Goal: Task Accomplishment & Management: Manage account settings

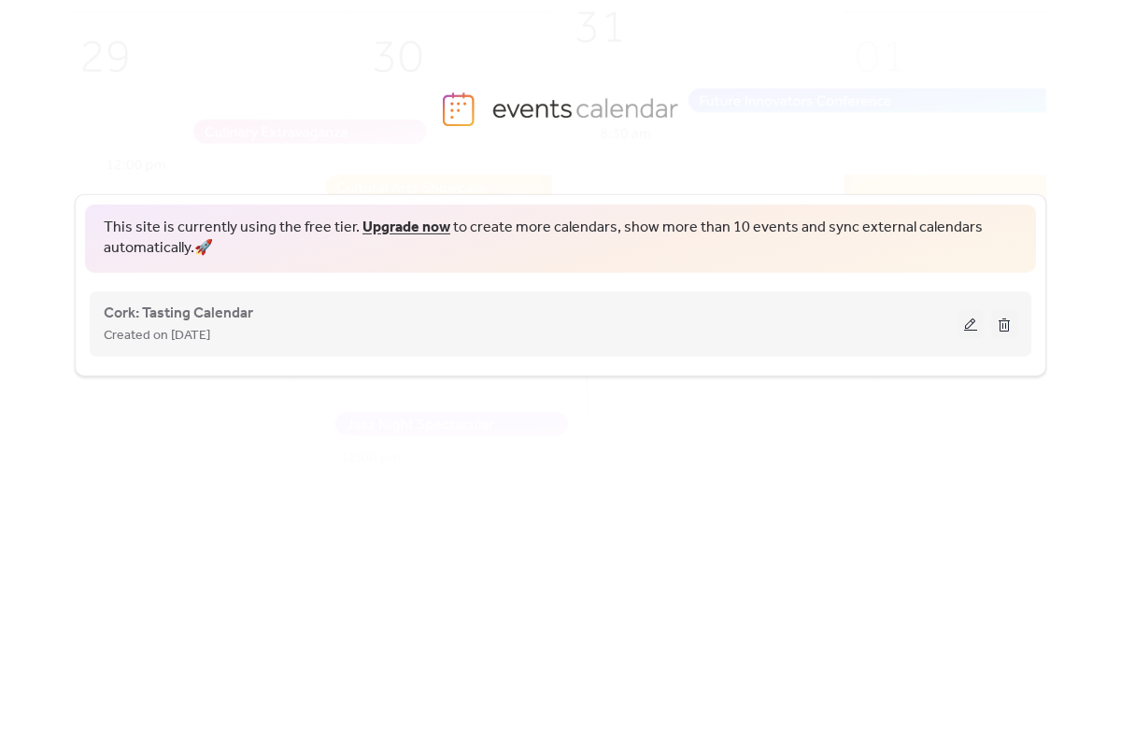
click at [970, 326] on button at bounding box center [971, 324] width 26 height 28
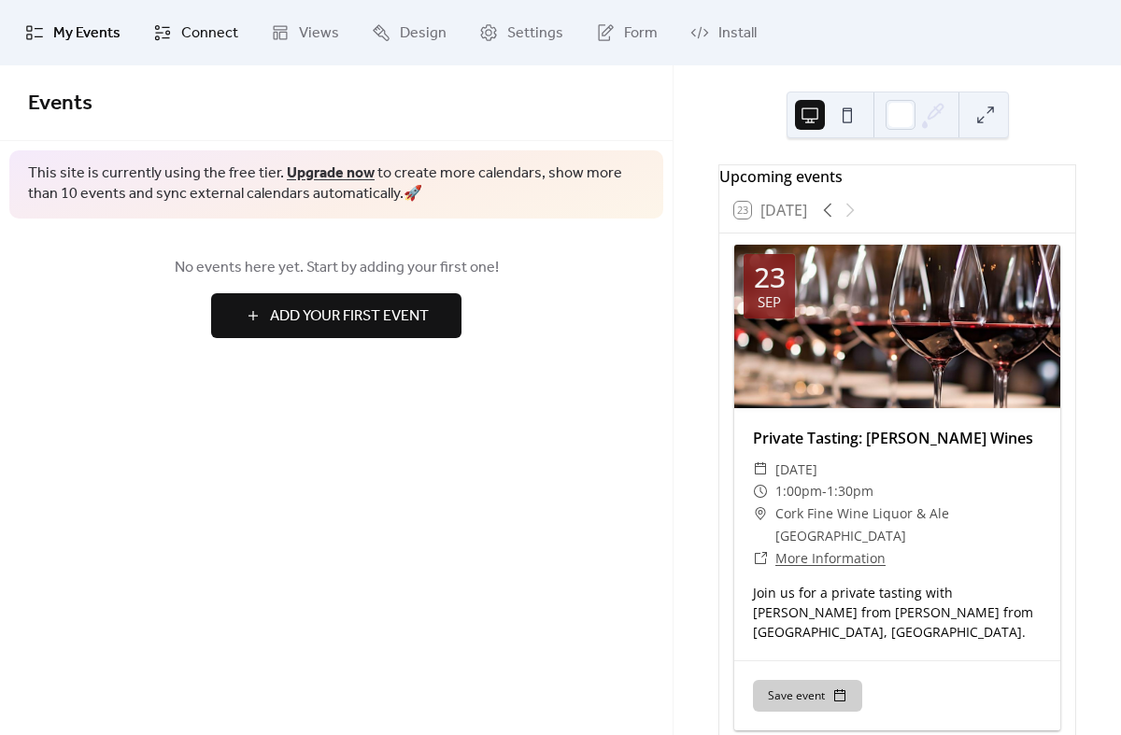
click at [203, 37] on span "Connect" at bounding box center [209, 33] width 57 height 22
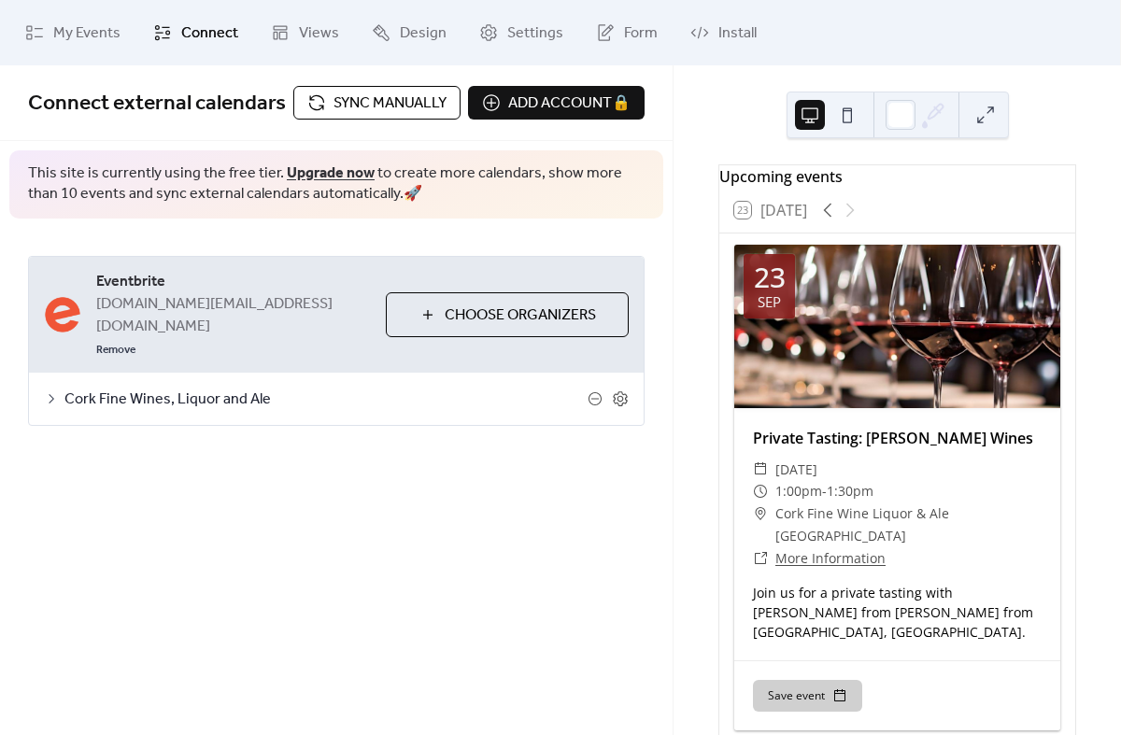
click at [393, 107] on span "Sync manually" at bounding box center [390, 103] width 113 height 22
click at [404, 106] on span "Sync manually" at bounding box center [390, 103] width 113 height 22
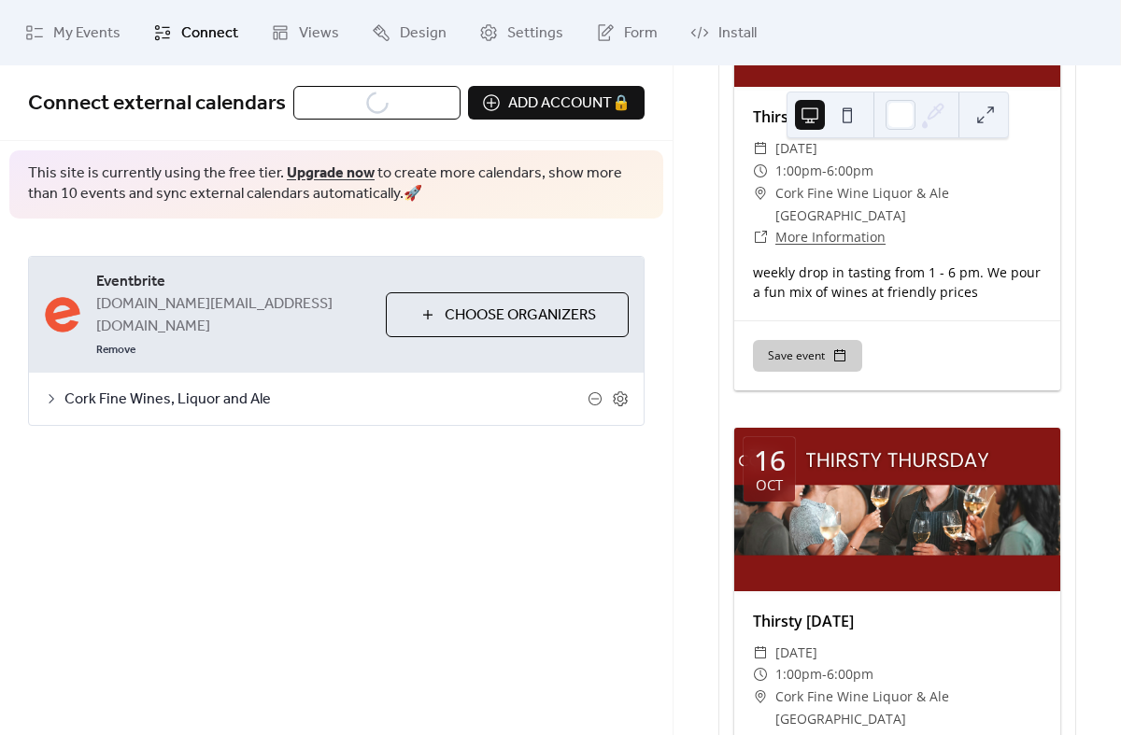
scroll to position [4637, 0]
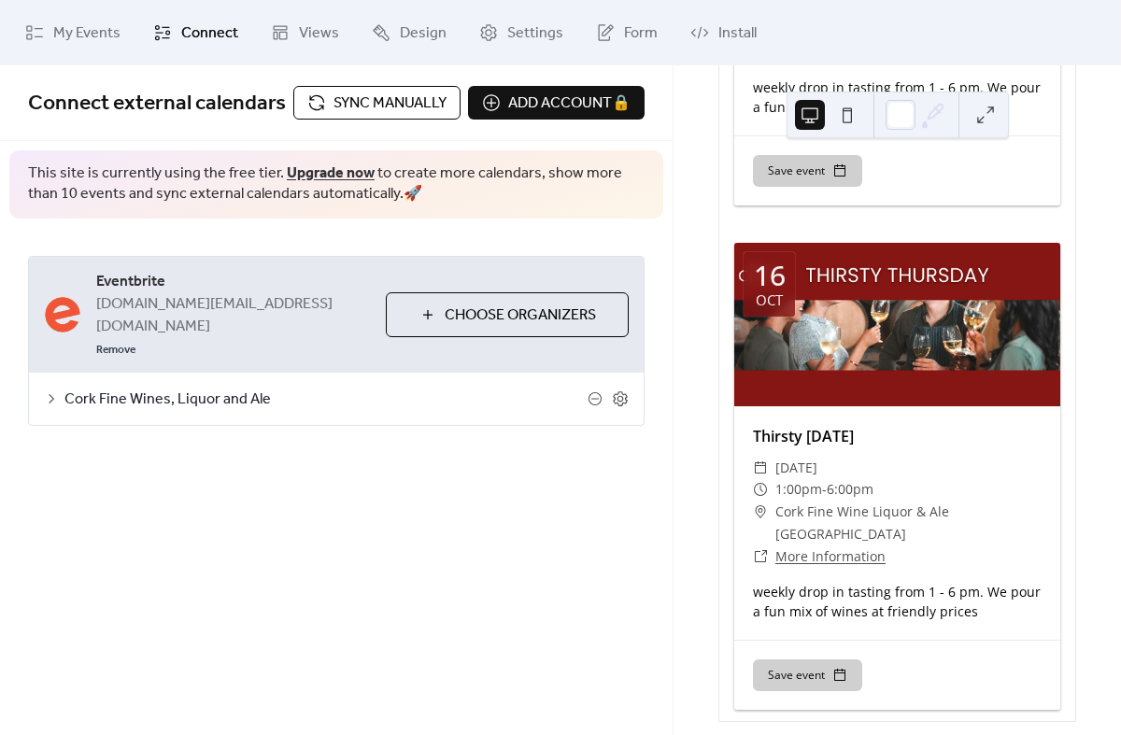
click at [1087, 399] on div "Upcoming events 23 [DATE] [DATE] Private Tasting: [PERSON_NAME] Wines ​ [DATE] …" at bounding box center [898, 400] width 448 height 670
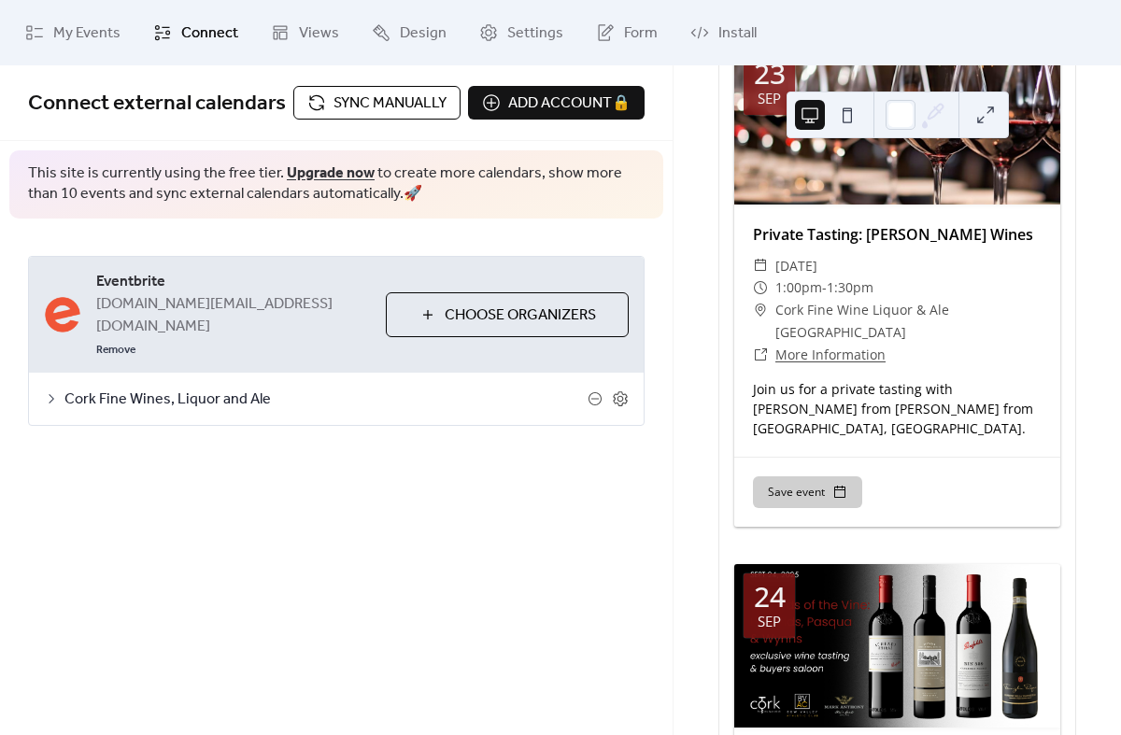
scroll to position [0, 0]
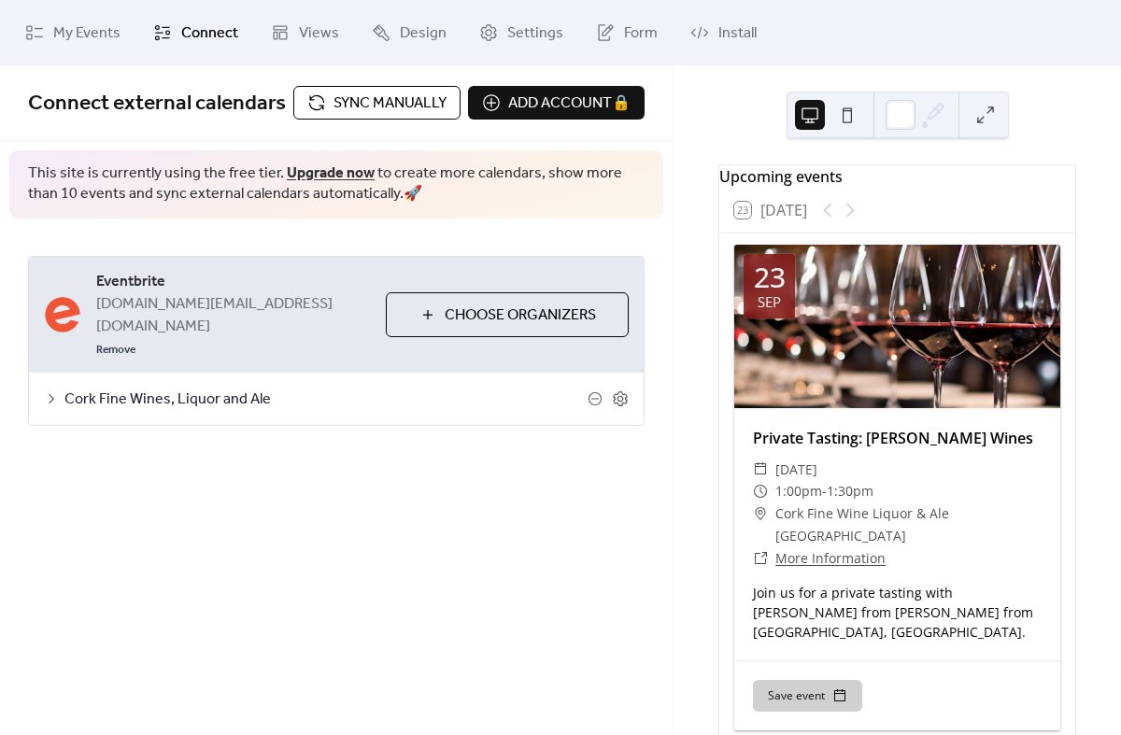
click at [409, 104] on span "Sync manually" at bounding box center [390, 103] width 113 height 22
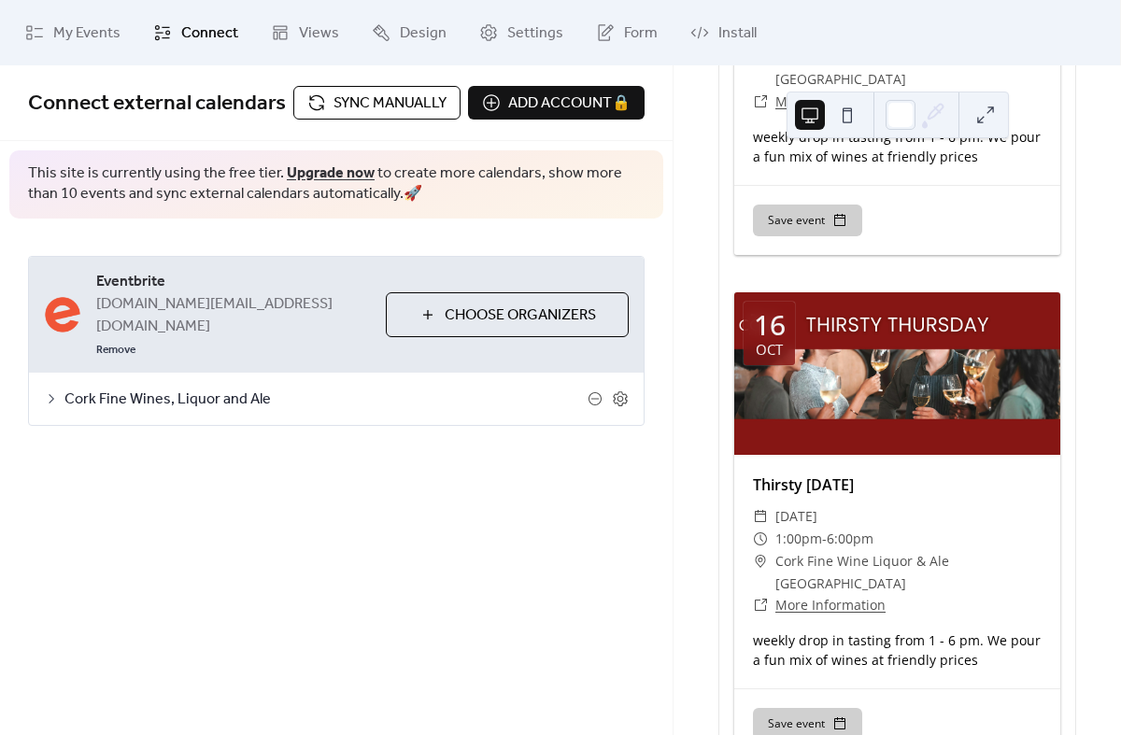
scroll to position [4617, 0]
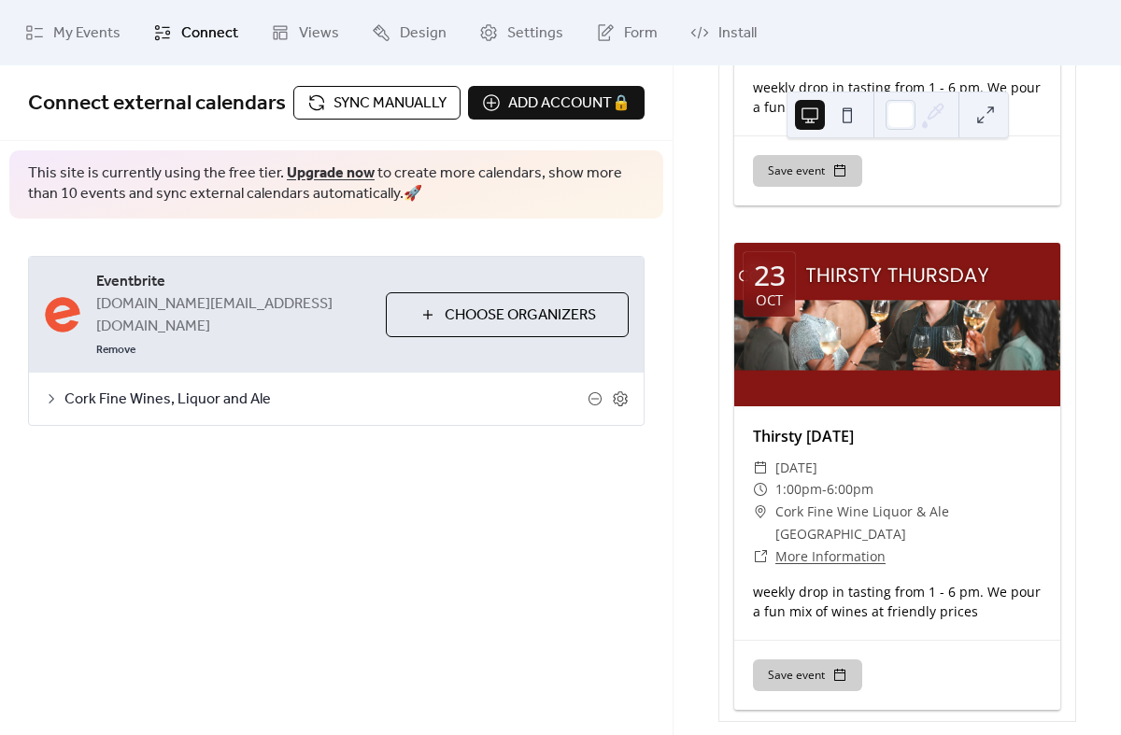
click at [1106, 201] on div "Upcoming events 23 [DATE] [DATE] Legends of the Vine: Penfolds, [DATE] & [PERSO…" at bounding box center [898, 400] width 448 height 670
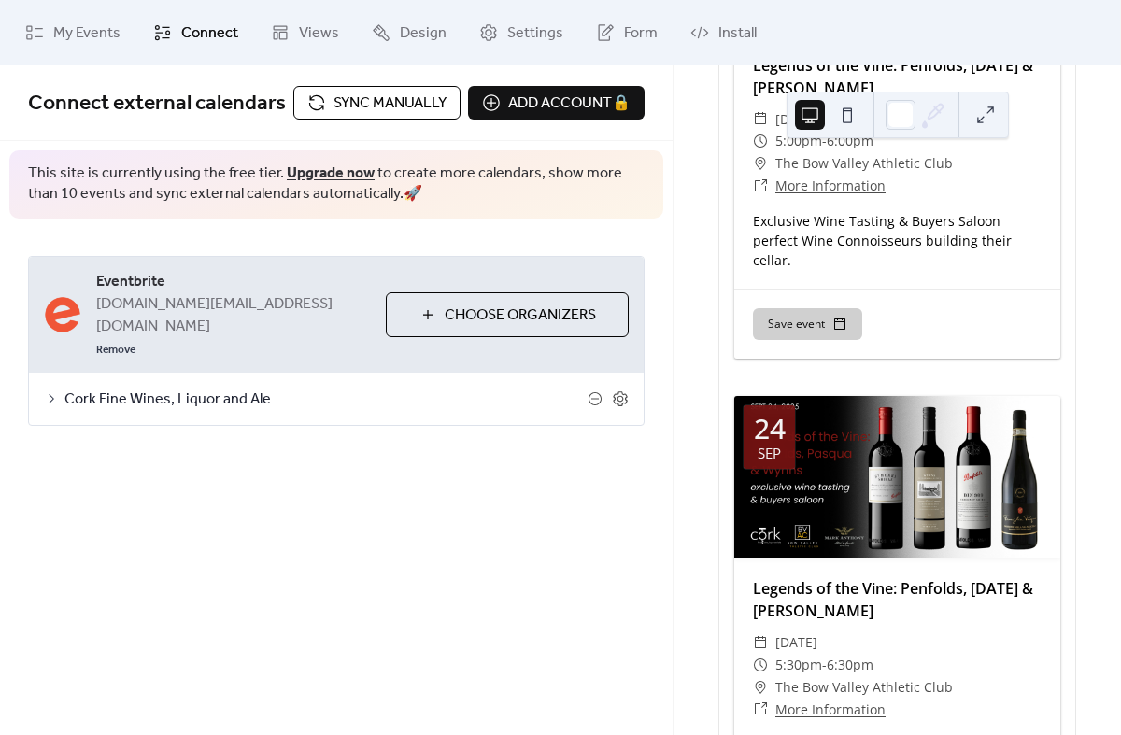
scroll to position [0, 0]
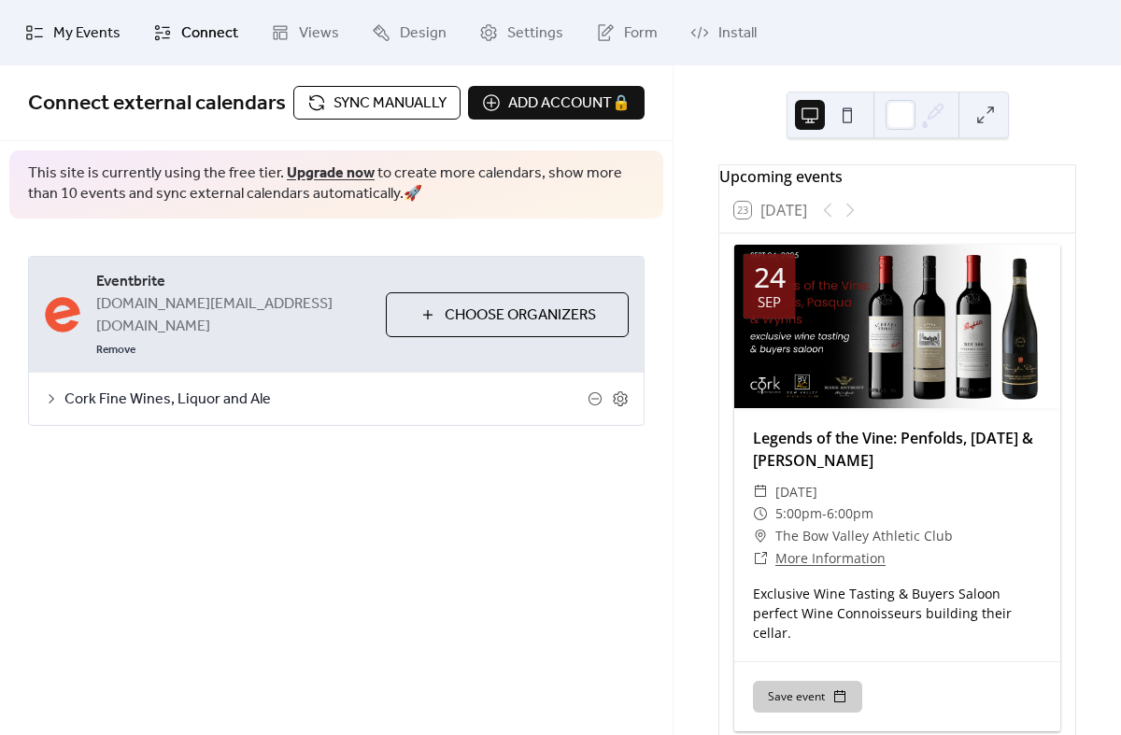
click at [87, 32] on span "My Events" at bounding box center [86, 33] width 67 height 22
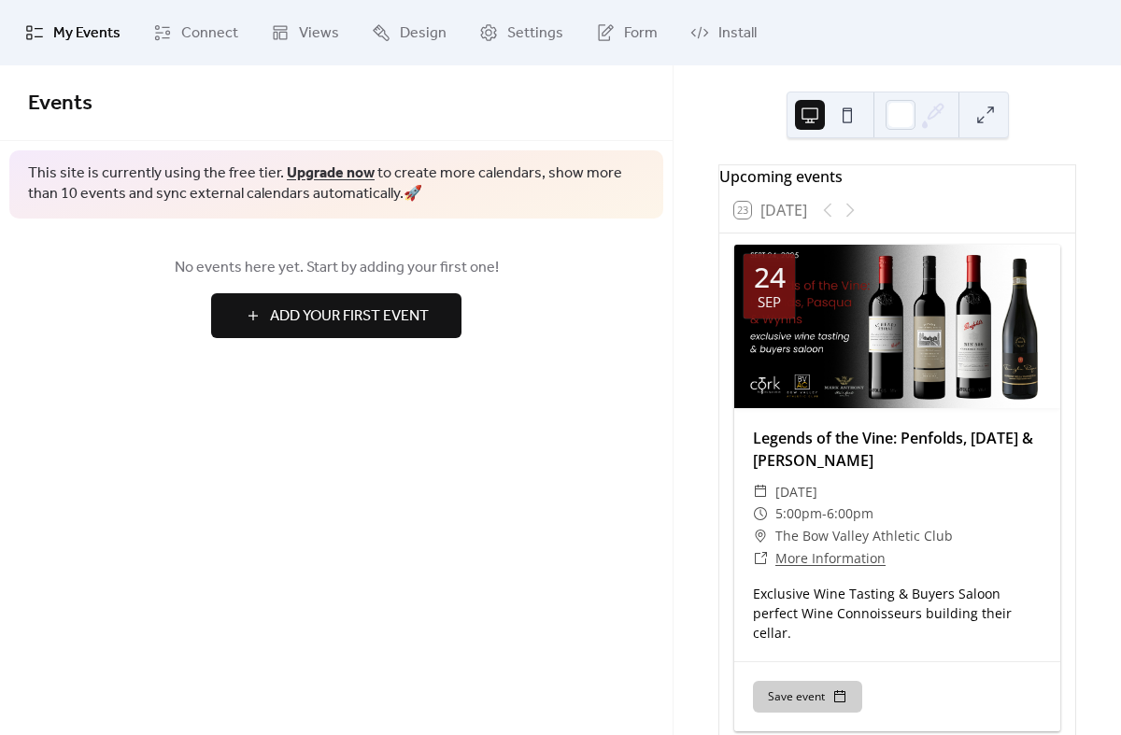
click at [241, 321] on button "Add Your First Event" at bounding box center [336, 315] width 250 height 45
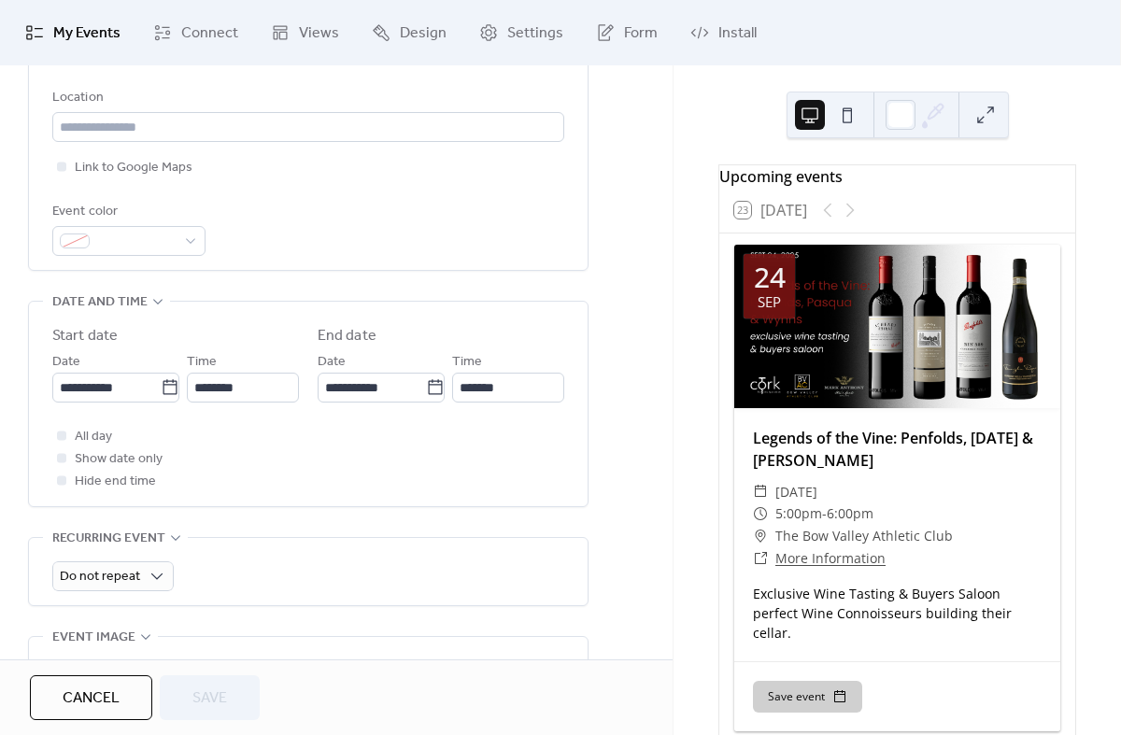
scroll to position [1, 0]
click at [119, 710] on span "Cancel" at bounding box center [91, 699] width 57 height 22
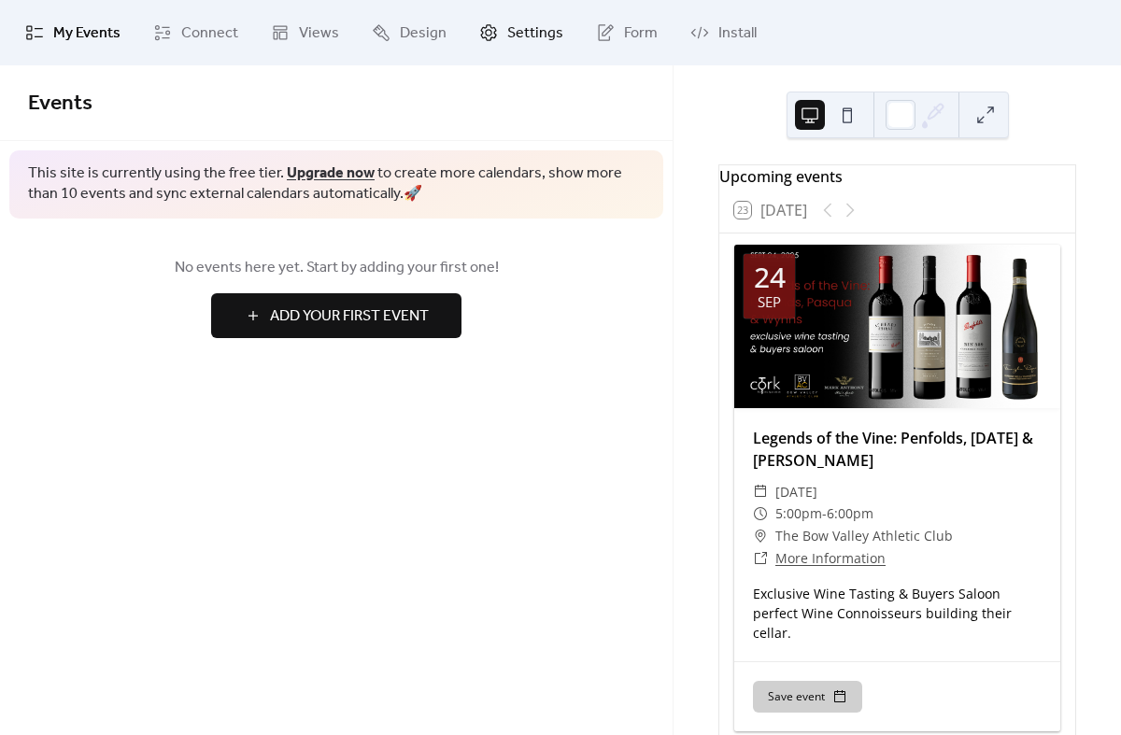
click at [513, 34] on span "Settings" at bounding box center [535, 33] width 56 height 22
